Goal: Task Accomplishment & Management: Use online tool/utility

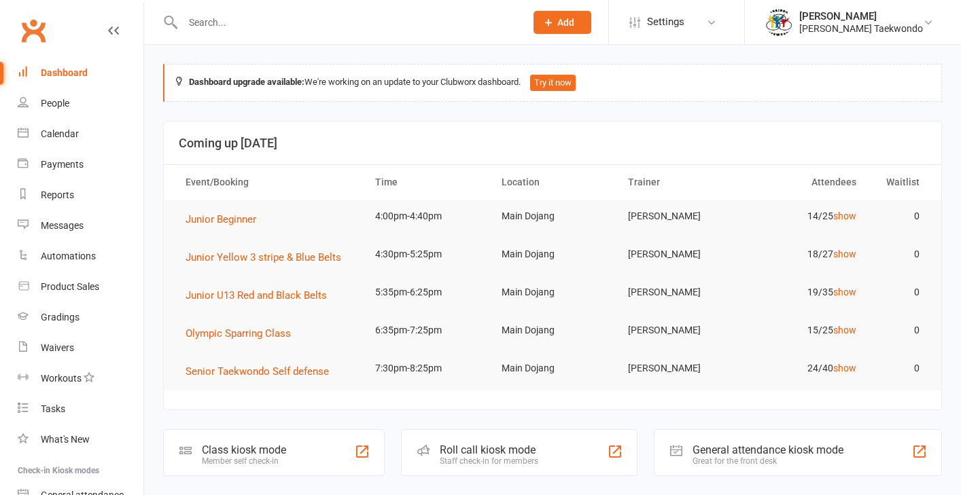
click at [203, 20] on input "text" at bounding box center [347, 22] width 337 height 19
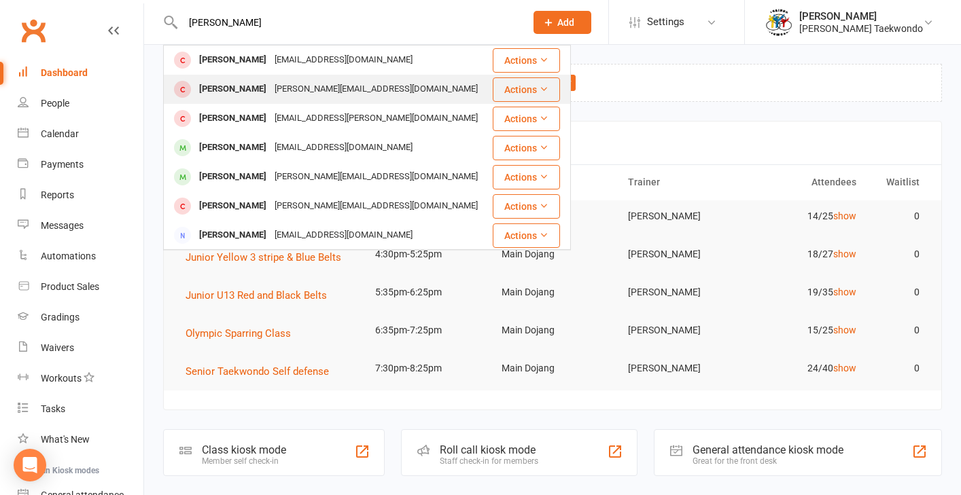
type input "[PERSON_NAME]"
click at [265, 87] on div "[PERSON_NAME]" at bounding box center [232, 90] width 75 height 20
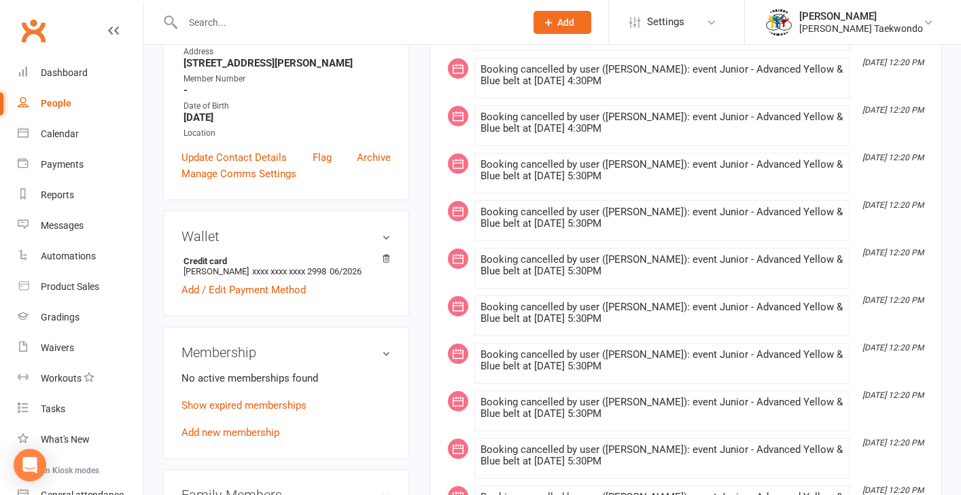
scroll to position [238, 0]
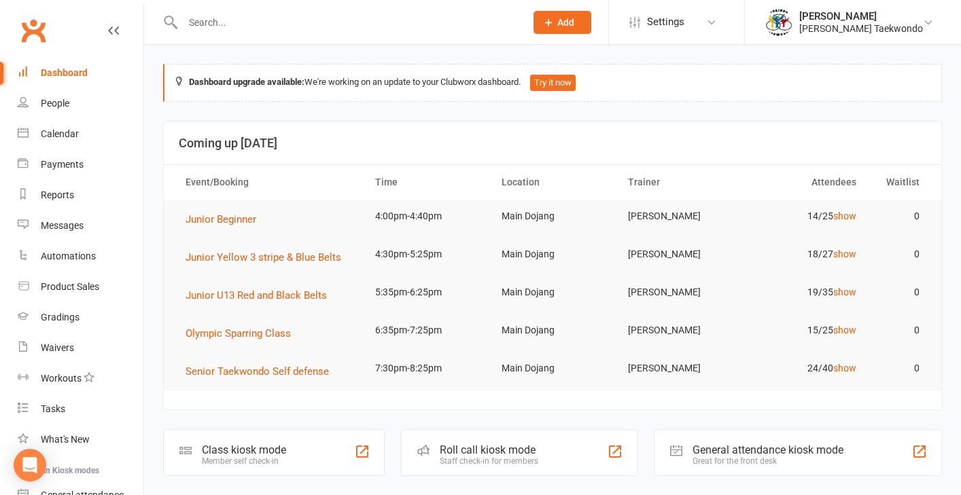
click at [211, 17] on input "text" at bounding box center [347, 22] width 337 height 19
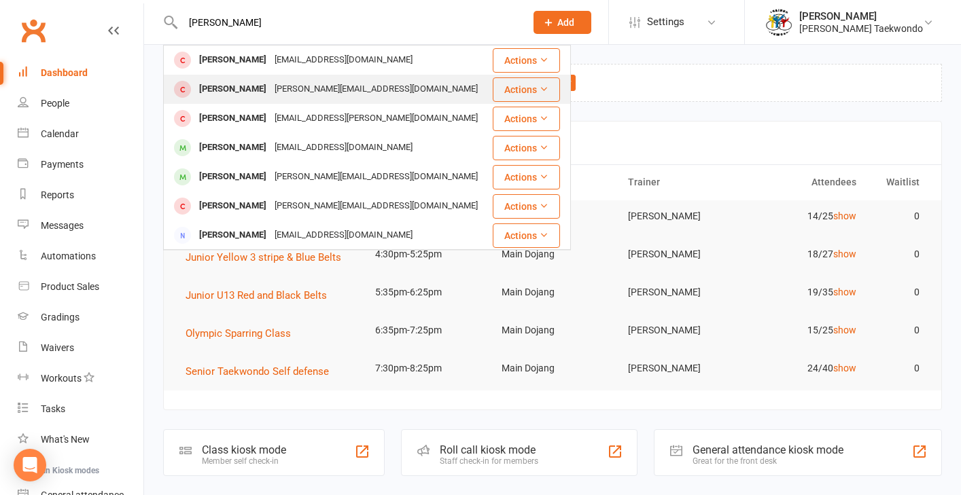
type input "[PERSON_NAME]"
click at [278, 94] on div "[PERSON_NAME][EMAIL_ADDRESS][DOMAIN_NAME]" at bounding box center [375, 90] width 211 height 20
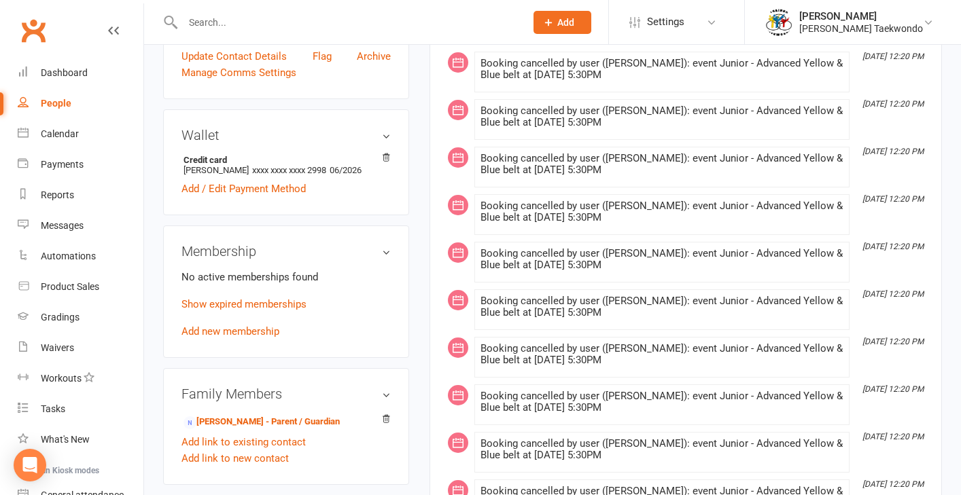
scroll to position [389, 0]
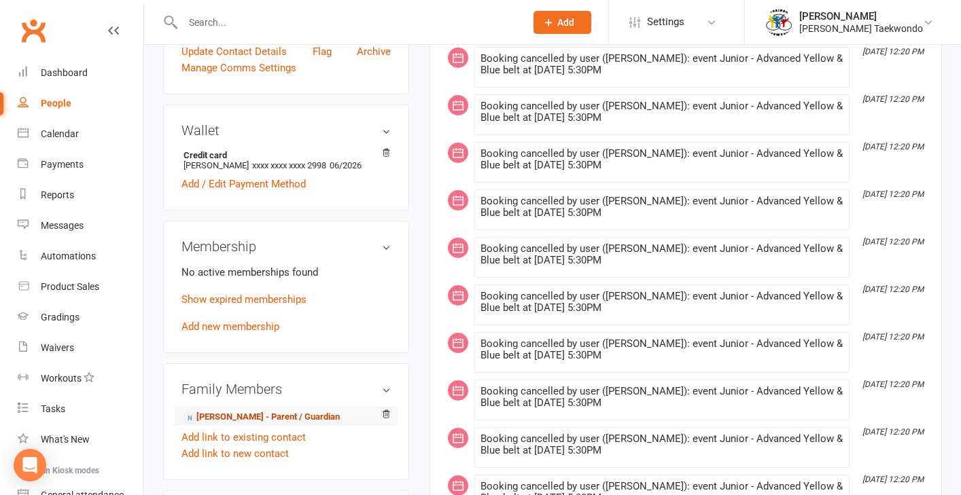
click at [320, 410] on link "[PERSON_NAME] - Parent / Guardian" at bounding box center [261, 417] width 156 height 14
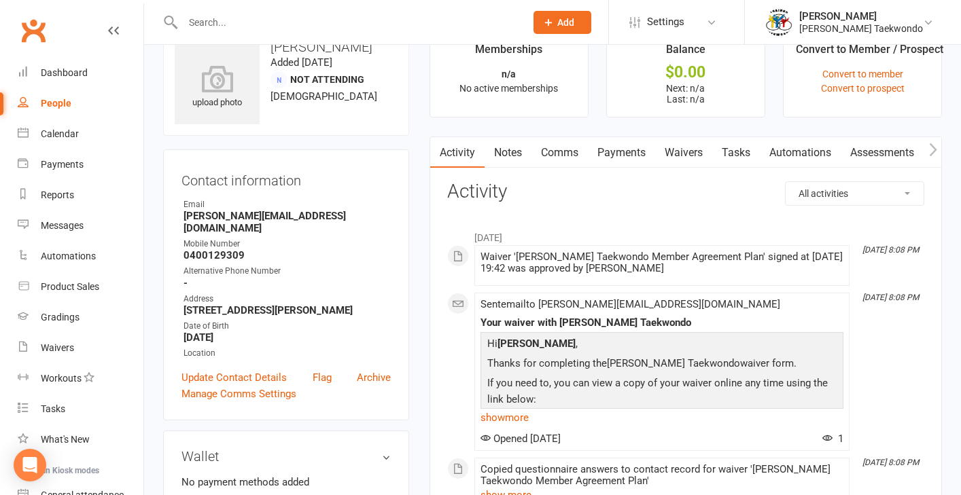
scroll to position [26, 0]
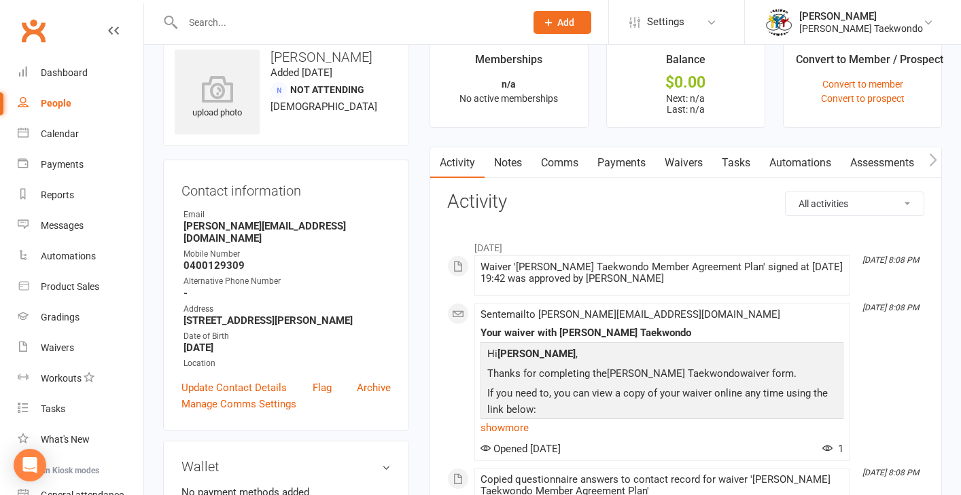
click at [696, 162] on link "Waivers" at bounding box center [683, 162] width 57 height 31
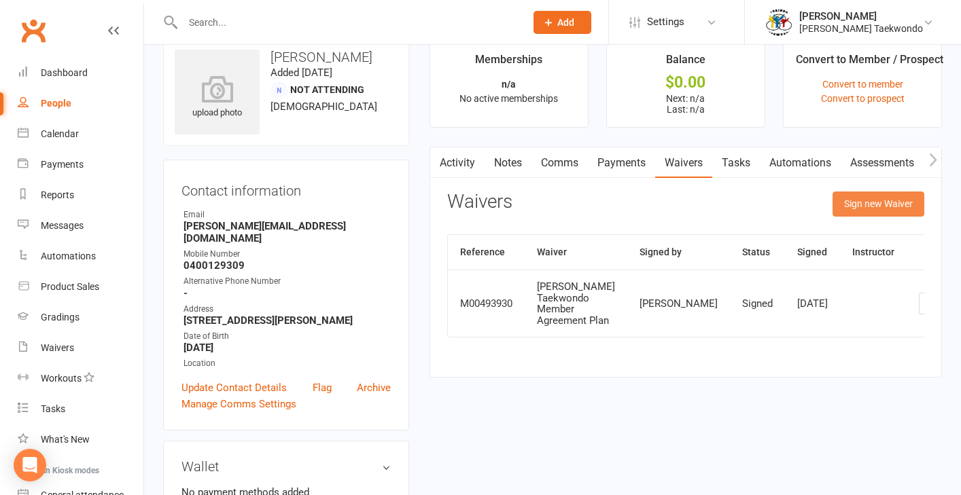
click at [874, 210] on button "Sign new Waiver" at bounding box center [878, 204] width 92 height 24
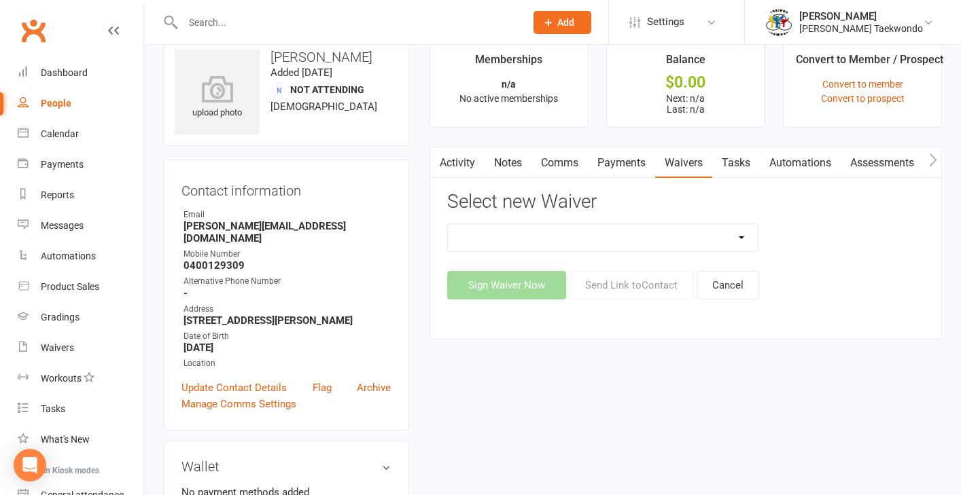
select select "12865"
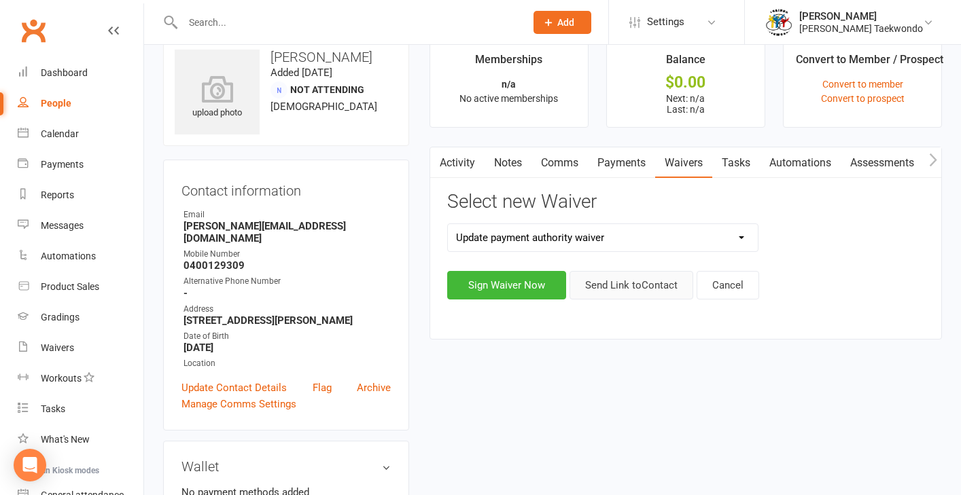
click at [631, 285] on button "Send Link to Contact" at bounding box center [631, 285] width 124 height 29
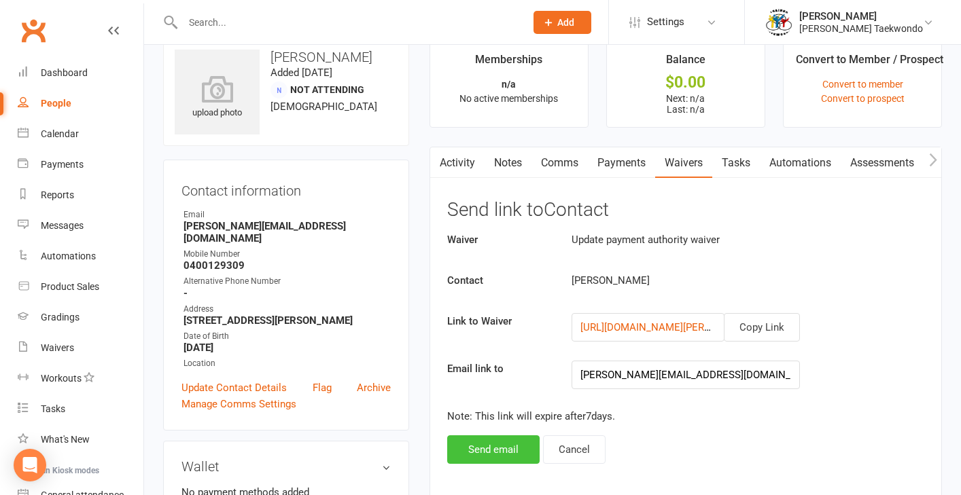
click at [498, 452] on button "Send email" at bounding box center [493, 450] width 92 height 29
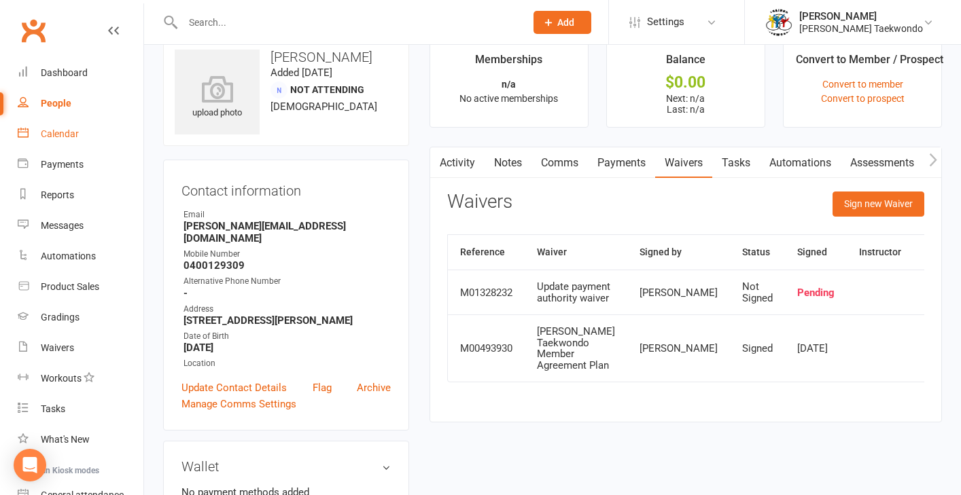
click at [49, 134] on div "Calendar" at bounding box center [60, 133] width 38 height 11
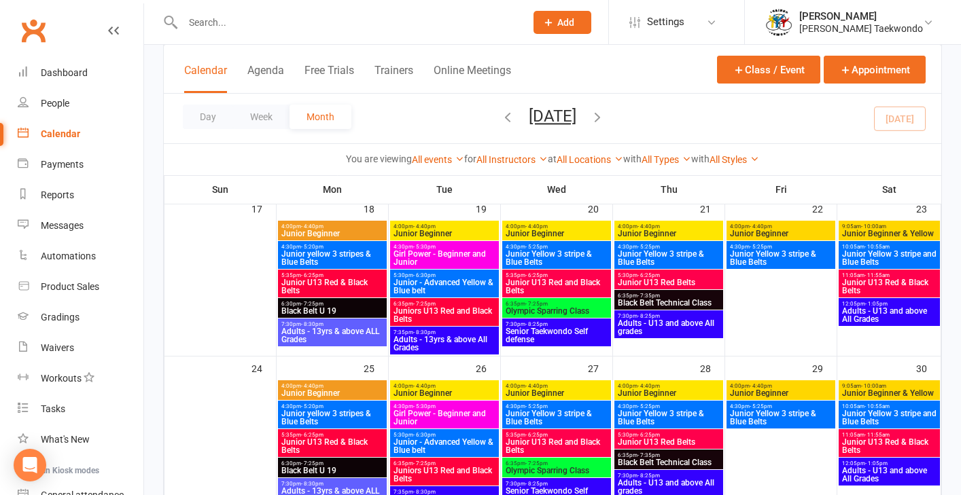
scroll to position [576, 0]
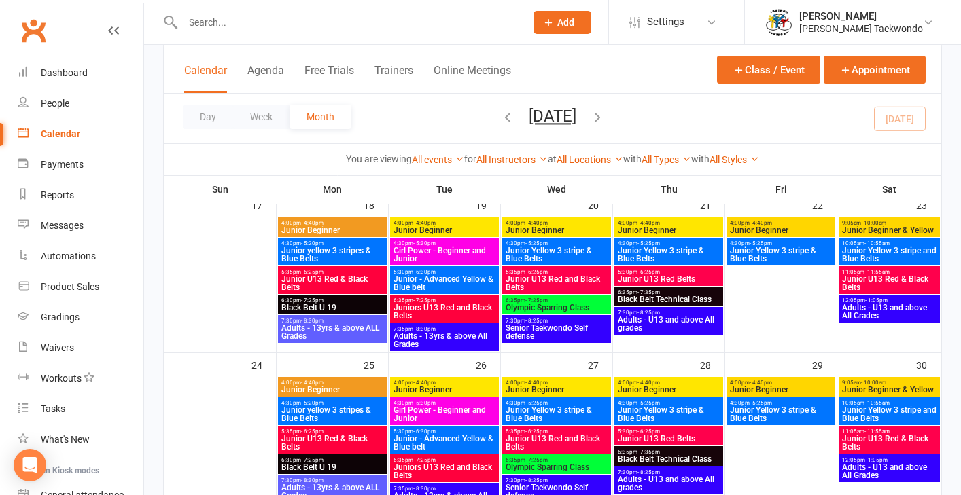
click at [432, 411] on span "Girl Power - Beginner and Junior" at bounding box center [444, 414] width 103 height 16
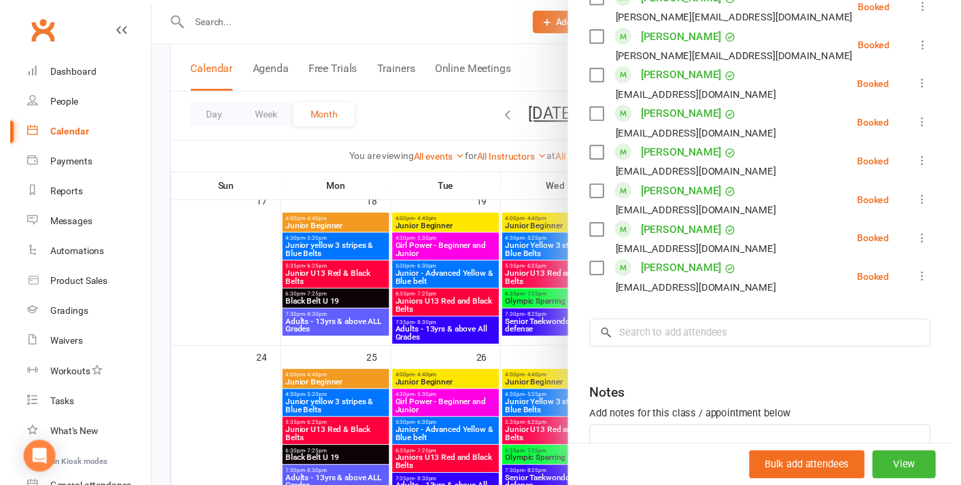
scroll to position [903, 0]
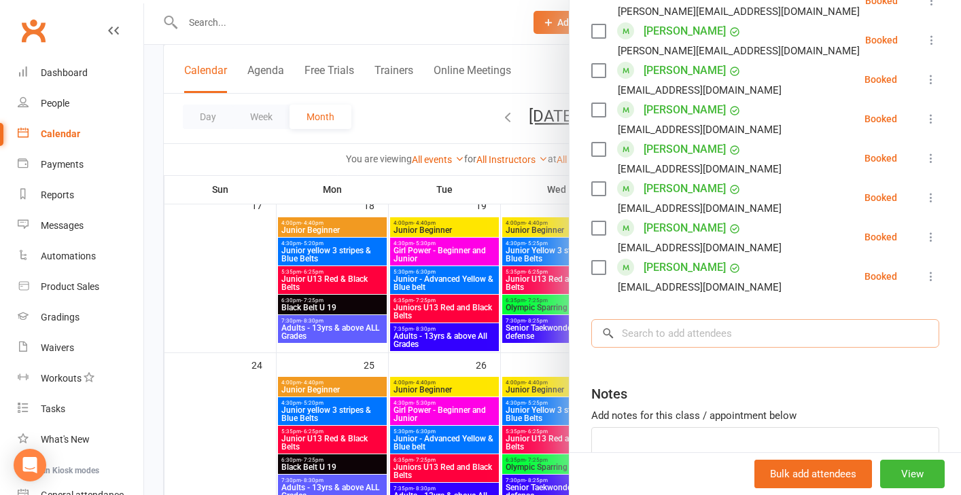
click at [636, 335] on input "search" at bounding box center [765, 333] width 348 height 29
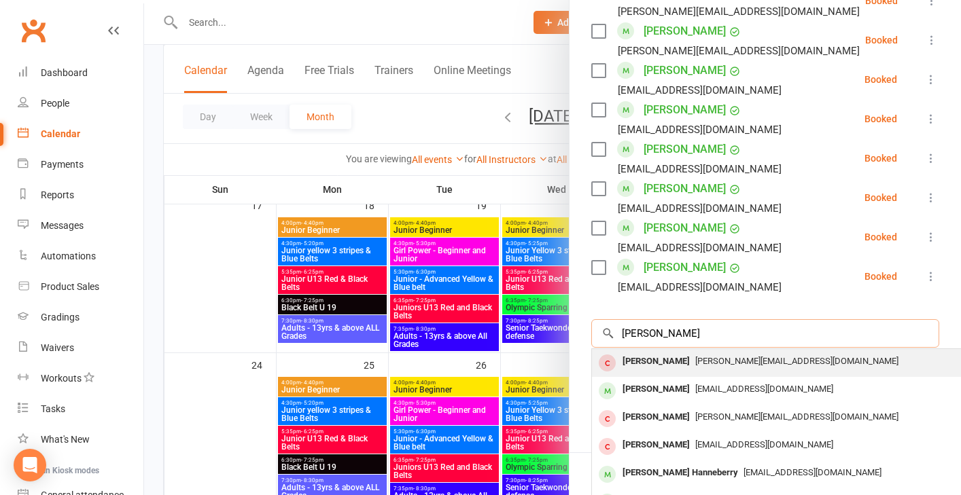
type input "[PERSON_NAME]"
click at [666, 364] on div "[PERSON_NAME]" at bounding box center [656, 362] width 78 height 20
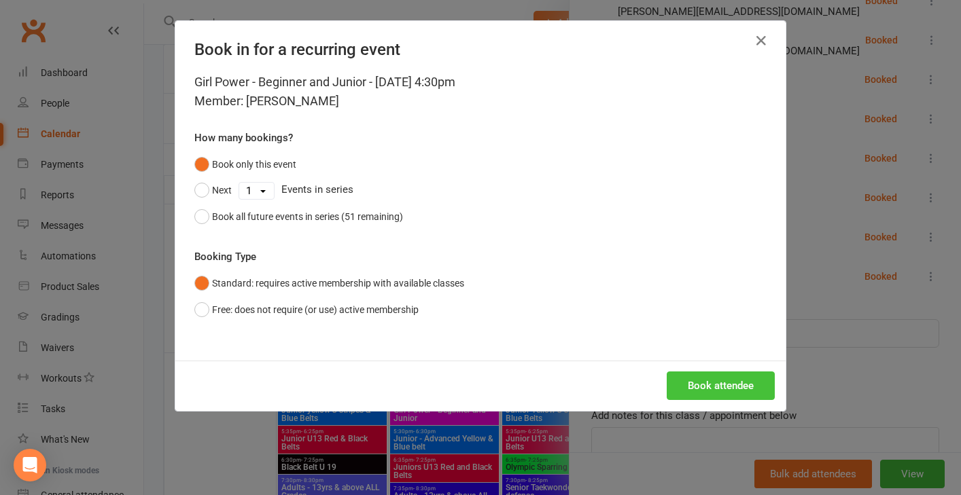
click at [693, 385] on button "Book attendee" at bounding box center [721, 386] width 108 height 29
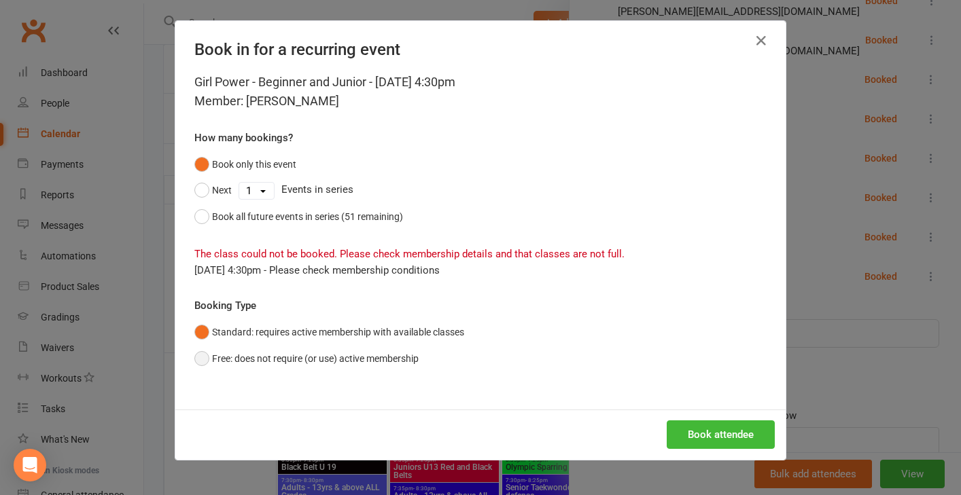
click at [196, 358] on button "Free: does not require (or use) active membership" at bounding box center [306, 359] width 224 height 26
click at [722, 434] on button "Book attendee" at bounding box center [721, 435] width 108 height 29
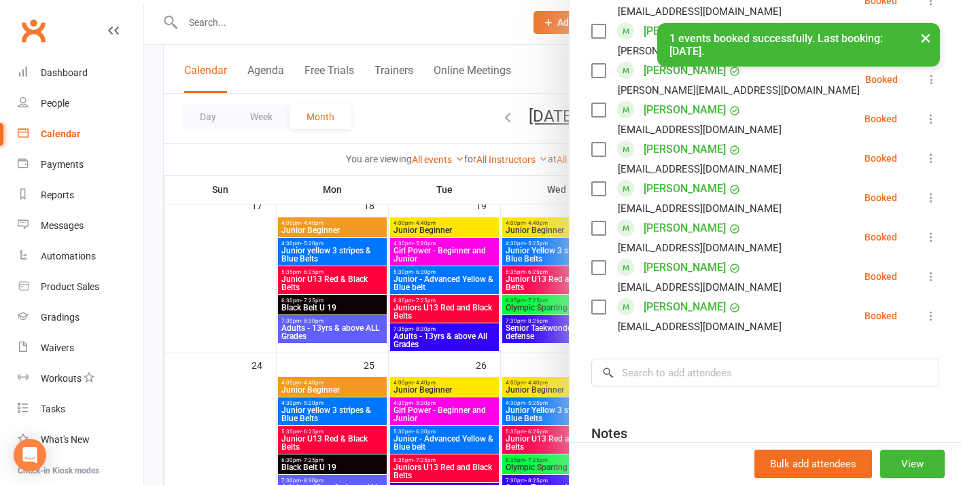
click at [211, 253] on div at bounding box center [552, 242] width 817 height 485
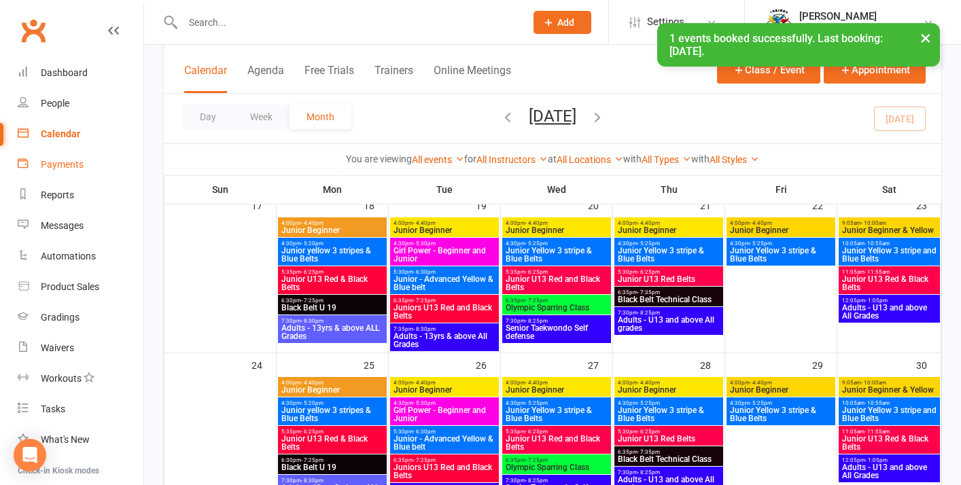
click at [68, 165] on div "Payments" at bounding box center [62, 164] width 43 height 11
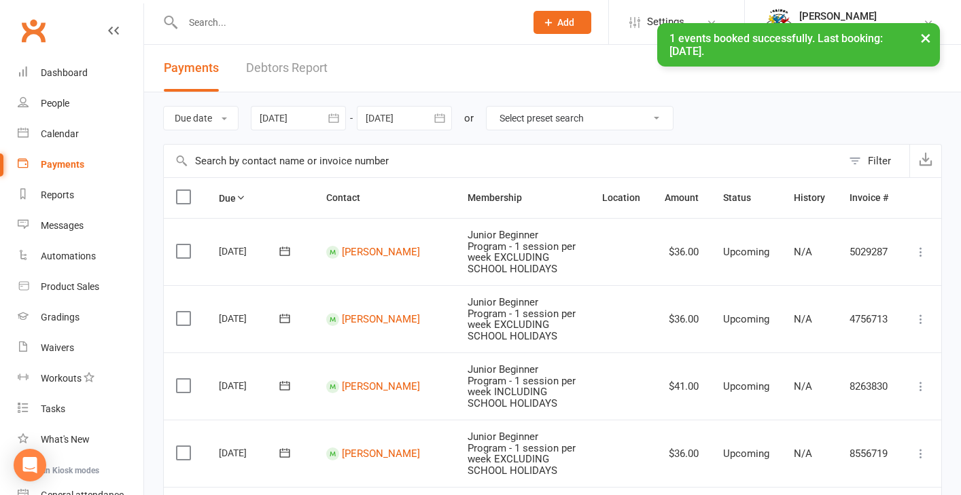
click at [310, 23] on div "× 1 events booked successfully. Last booking: [DATE]." at bounding box center [471, 23] width 943 height 0
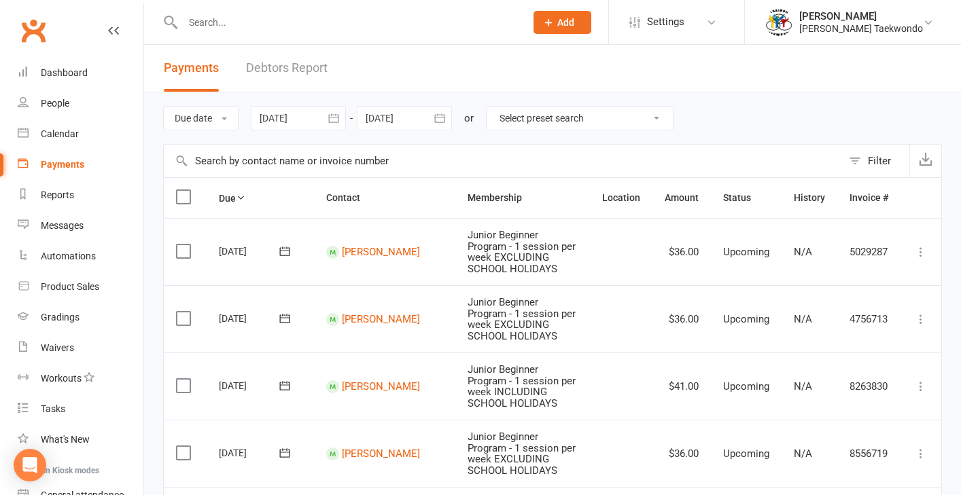
click at [310, 69] on link "Debtors Report" at bounding box center [287, 68] width 82 height 47
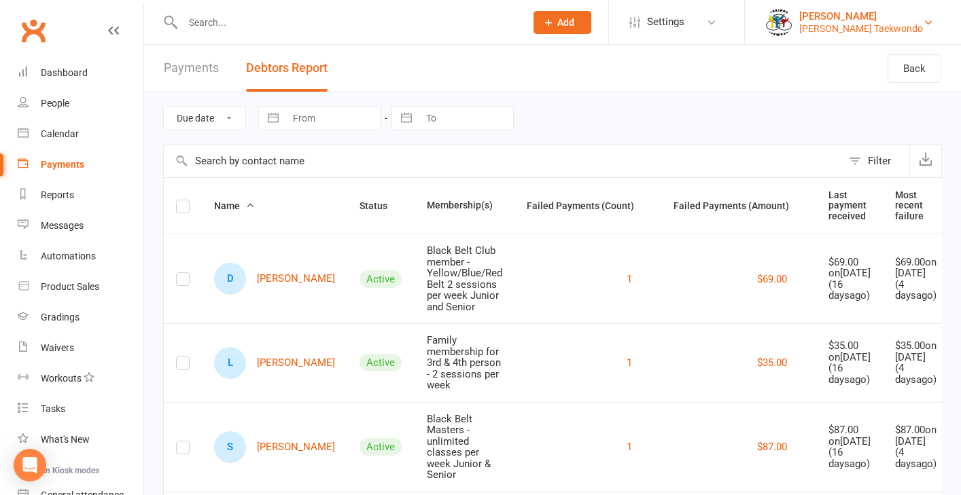
scroll to position [3, 0]
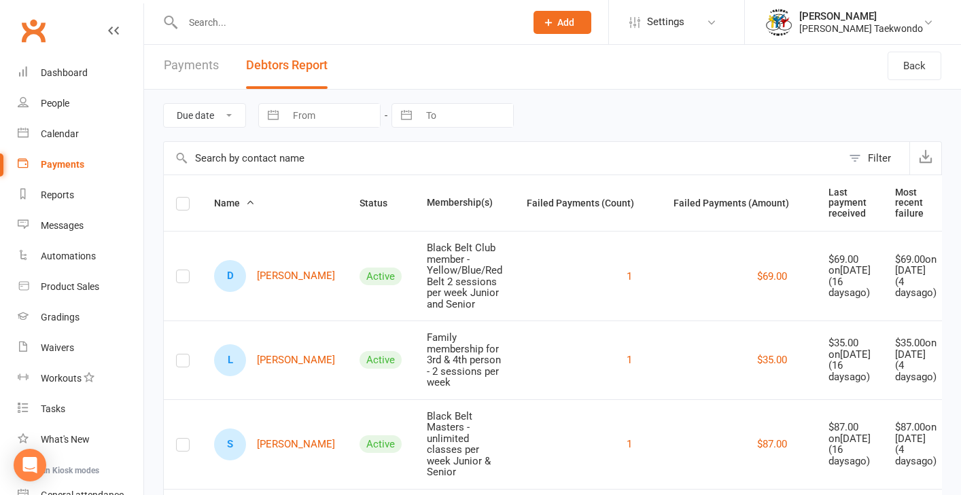
drag, startPoint x: 231, startPoint y: 35, endPoint x: 226, endPoint y: 23, distance: 13.4
click at [230, 35] on div at bounding box center [339, 22] width 353 height 44
click at [222, 18] on input "text" at bounding box center [347, 22] width 337 height 19
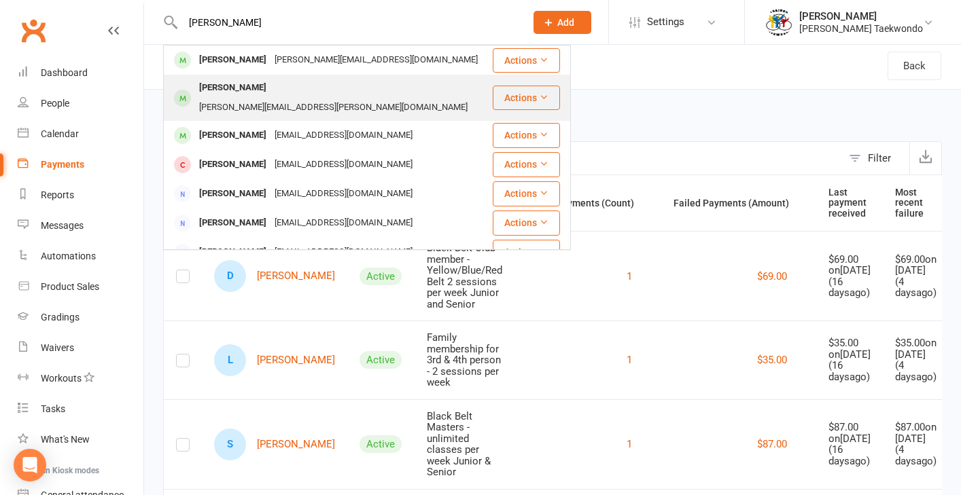
type input "[PERSON_NAME]"
click at [258, 94] on div "[PERSON_NAME]" at bounding box center [232, 88] width 75 height 20
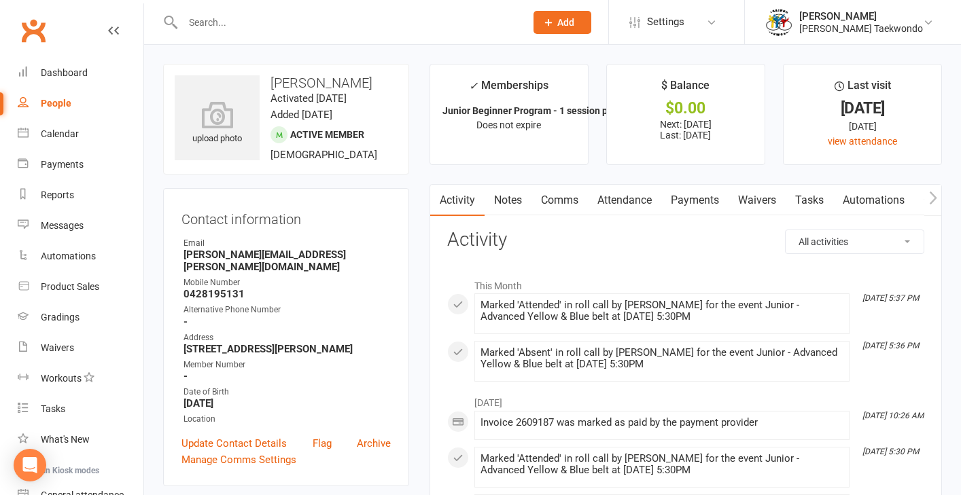
click at [706, 200] on link "Payments" at bounding box center [694, 200] width 67 height 31
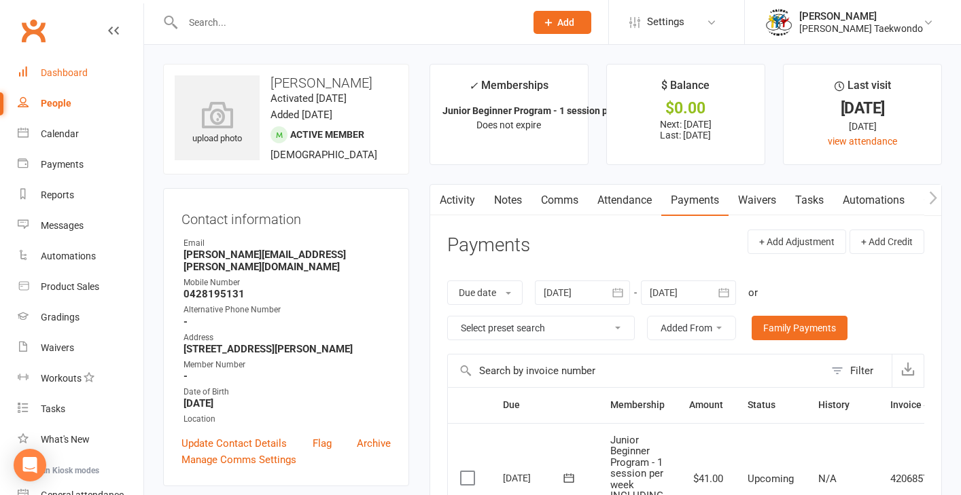
click at [64, 71] on div "Dashboard" at bounding box center [64, 72] width 47 height 11
